Goal: Feedback & Contribution: Submit feedback/report problem

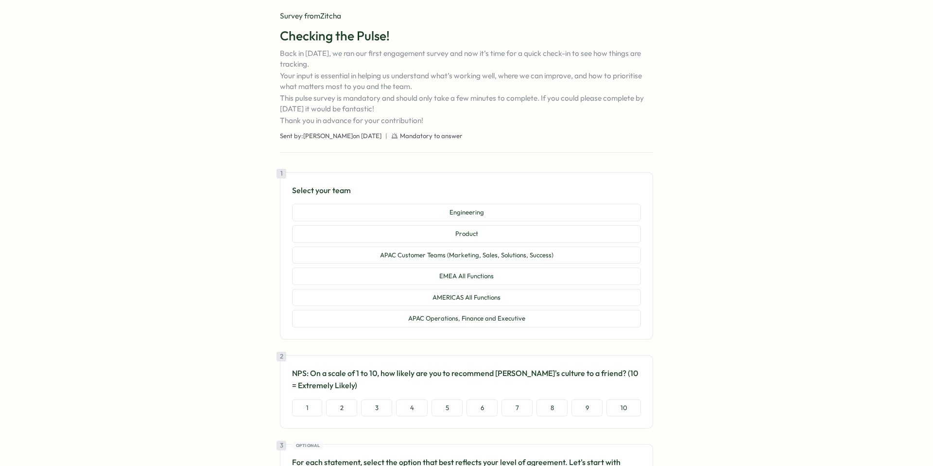
scroll to position [37, 0]
click at [542, 318] on button "APAC Operations, Finance and Executive" at bounding box center [466, 318] width 349 height 18
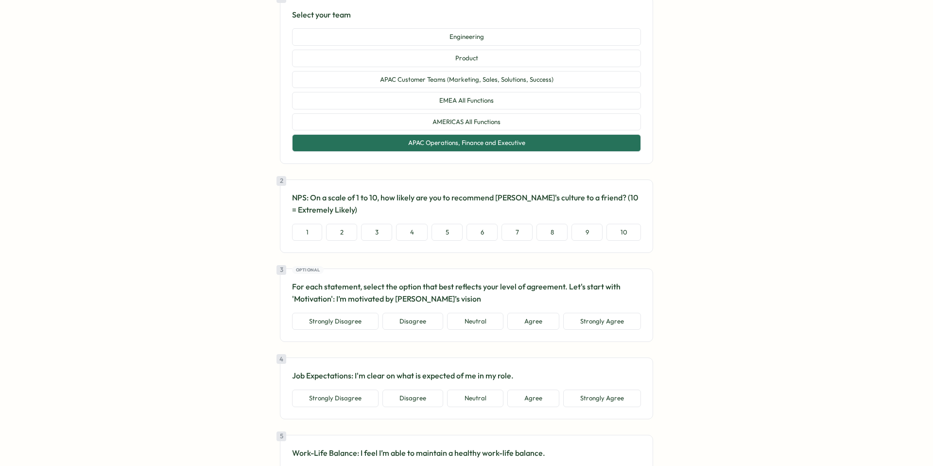
scroll to position [215, 0]
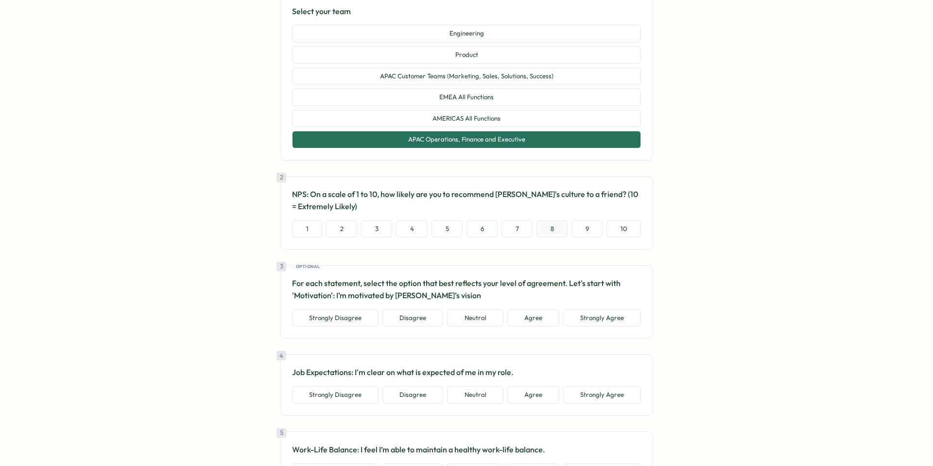
click at [554, 233] on button "8" at bounding box center [552, 229] width 31 height 18
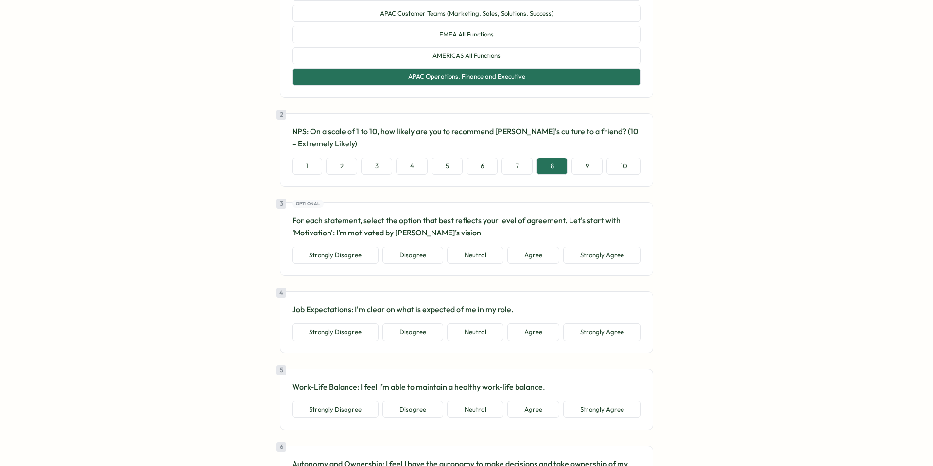
scroll to position [279, 0]
click at [496, 259] on button "Neutral" at bounding box center [475, 255] width 56 height 18
click at [513, 332] on button "Agree" at bounding box center [534, 332] width 52 height 18
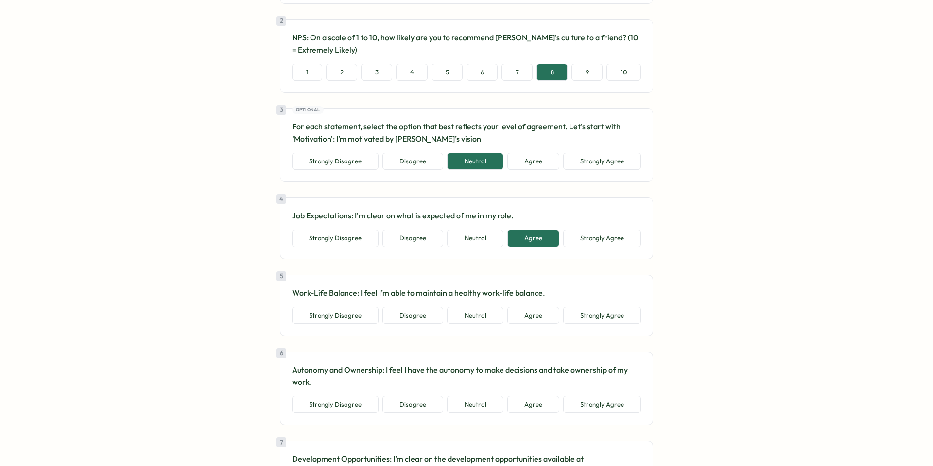
scroll to position [376, 0]
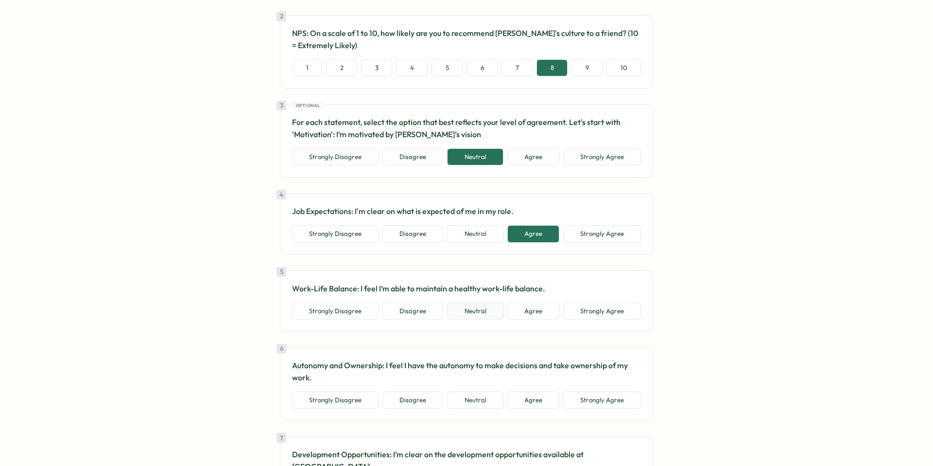
click at [489, 317] on button "Neutral" at bounding box center [475, 311] width 56 height 18
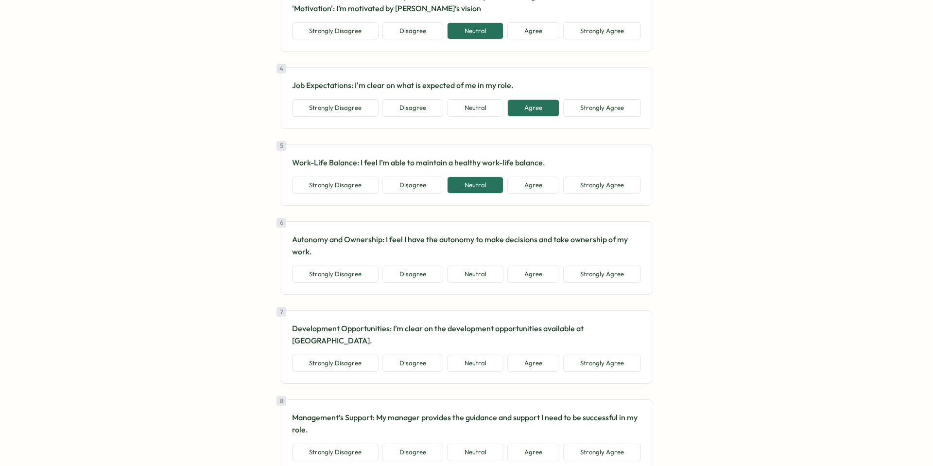
scroll to position [504, 0]
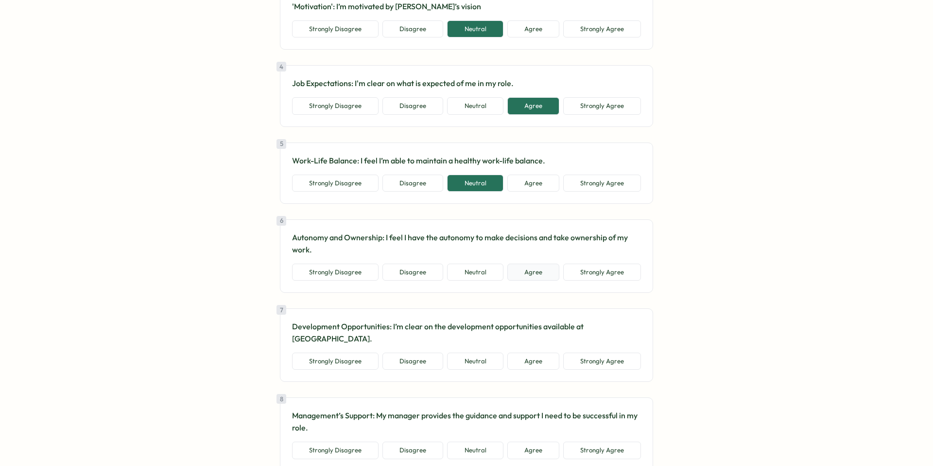
click at [537, 275] on button "Agree" at bounding box center [534, 272] width 52 height 18
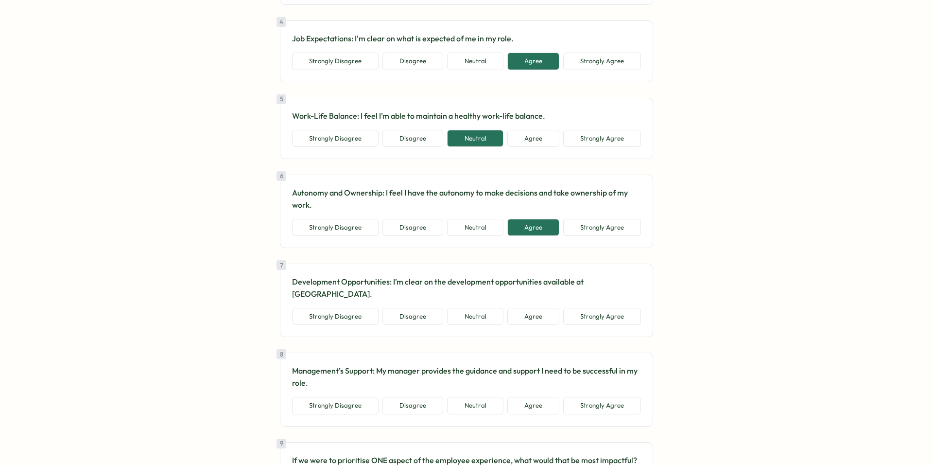
scroll to position [551, 0]
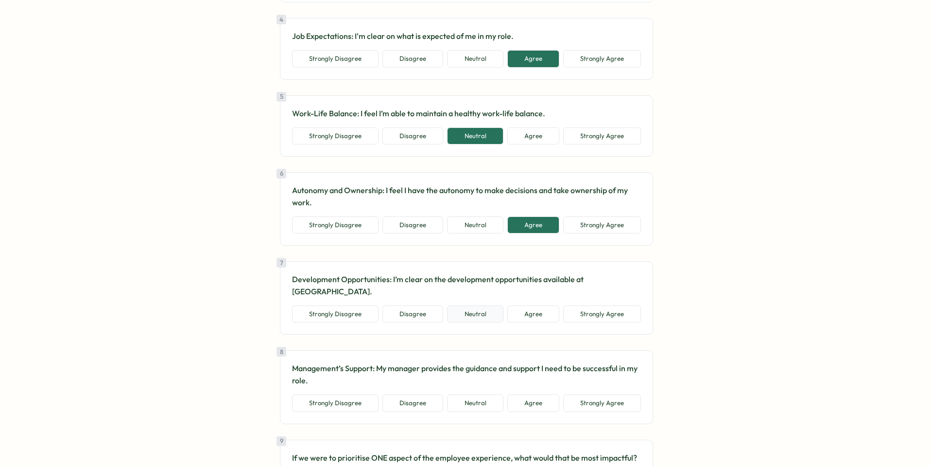
click at [467, 305] on button "Neutral" at bounding box center [475, 314] width 56 height 18
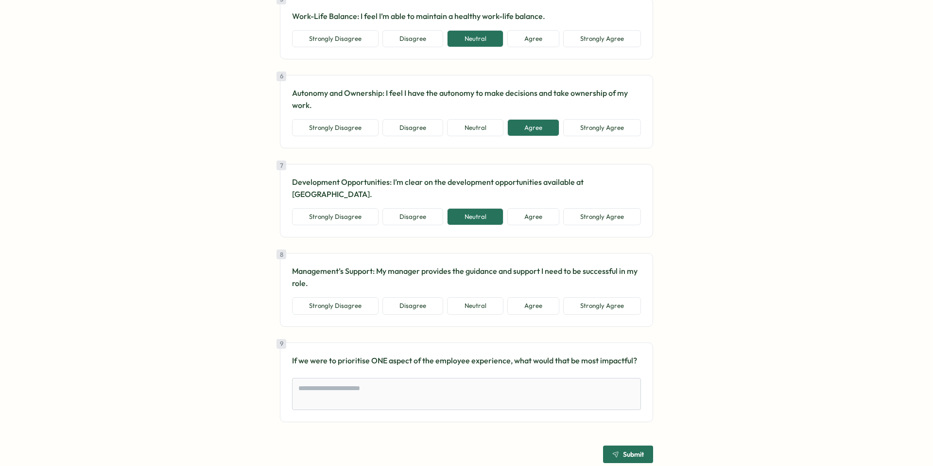
scroll to position [657, 0]
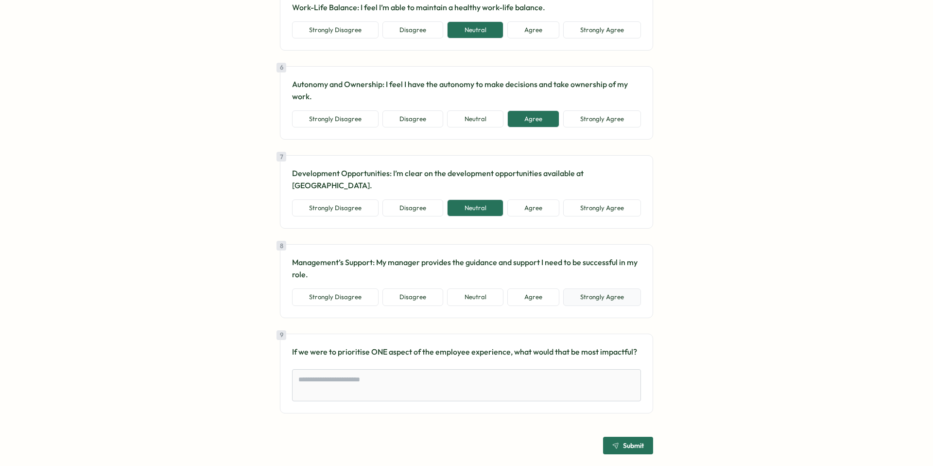
click at [618, 289] on button "Strongly Agree" at bounding box center [602, 297] width 78 height 18
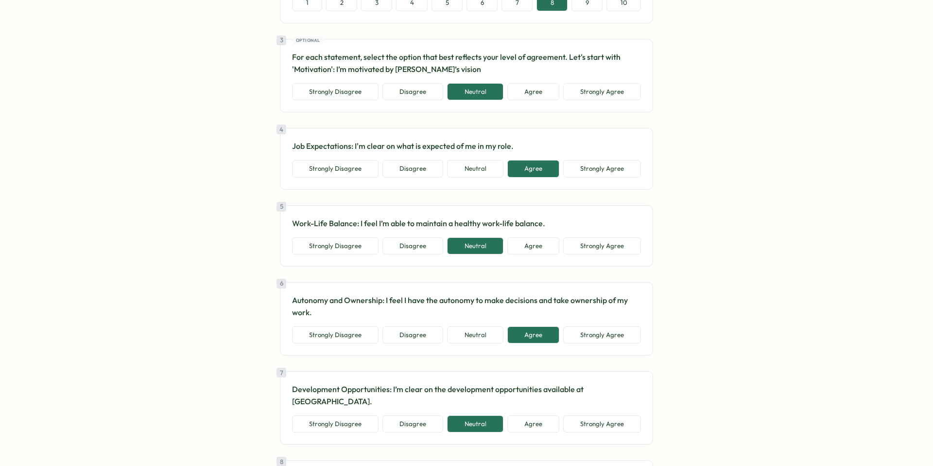
scroll to position [441, 0]
drag, startPoint x: 540, startPoint y: 225, endPoint x: 453, endPoint y: 224, distance: 87.0
click at [453, 224] on p "Work-Life Balance: I feel I’m able to maintain a healthy work-life balance." at bounding box center [466, 224] width 349 height 12
copy p "healthy work-life balance"
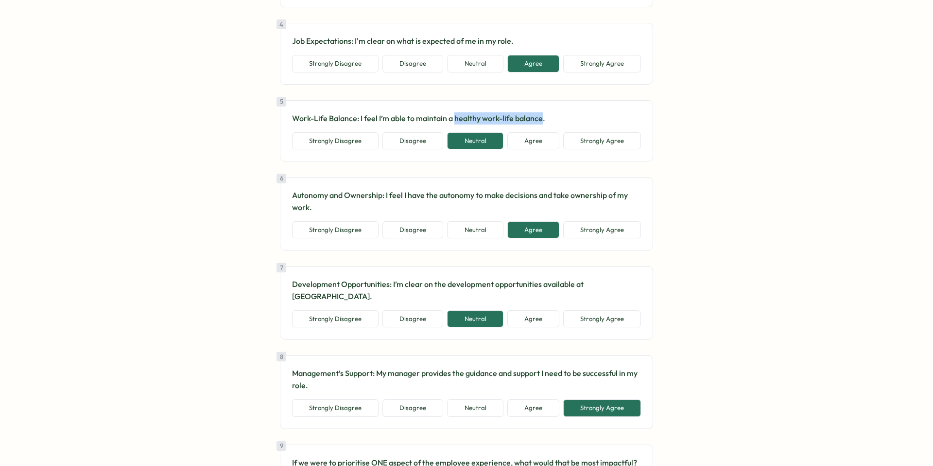
scroll to position [657, 0]
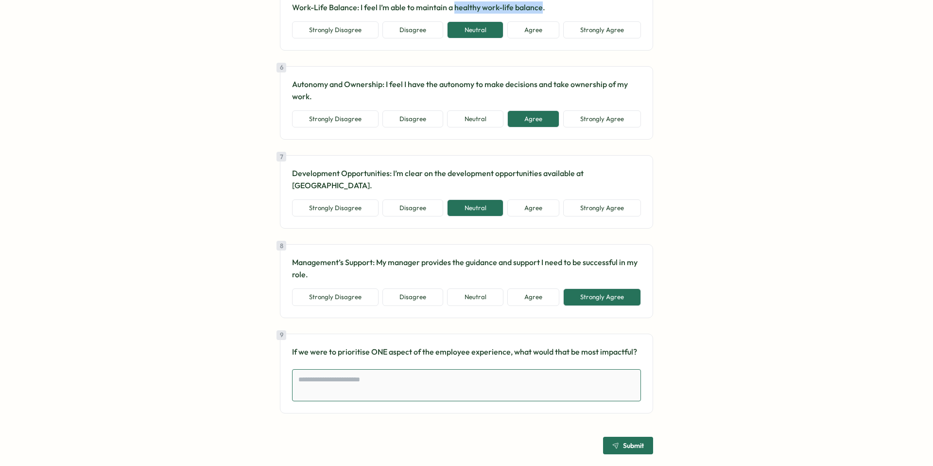
click at [445, 377] on textarea at bounding box center [466, 385] width 349 height 32
paste textarea "**********"
type textarea "*"
type textarea "**********"
click at [620, 435] on div "1 Select your team Engineering Product APAC Customer Teams (Marketing, Sales, S…" at bounding box center [466, 8] width 373 height 915
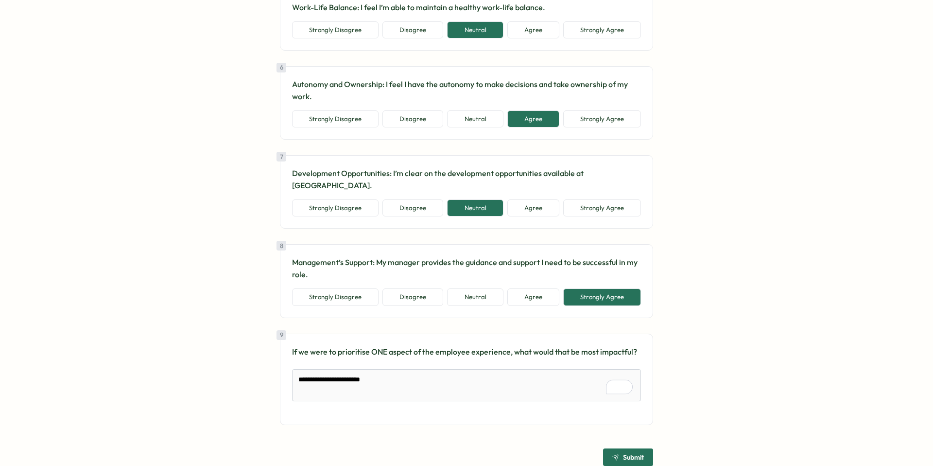
click at [623, 454] on span "Submit" at bounding box center [633, 457] width 21 height 7
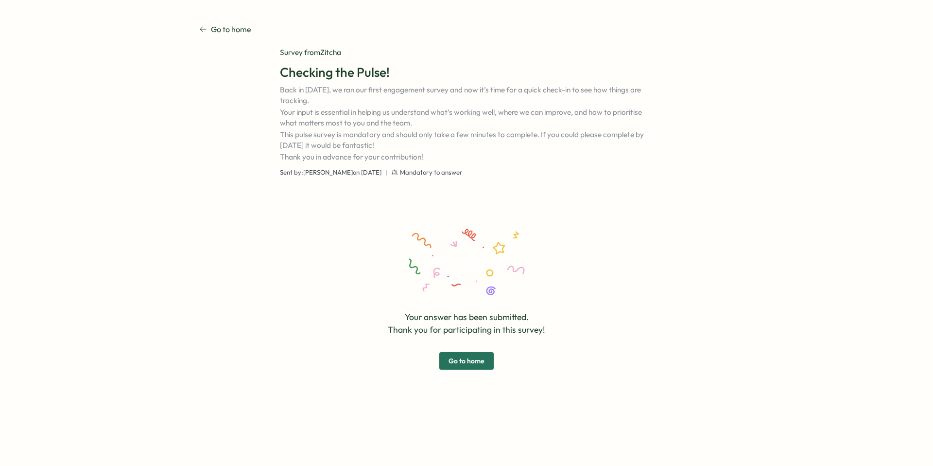
scroll to position [0, 0]
